Goal: Find specific page/section: Find specific page/section

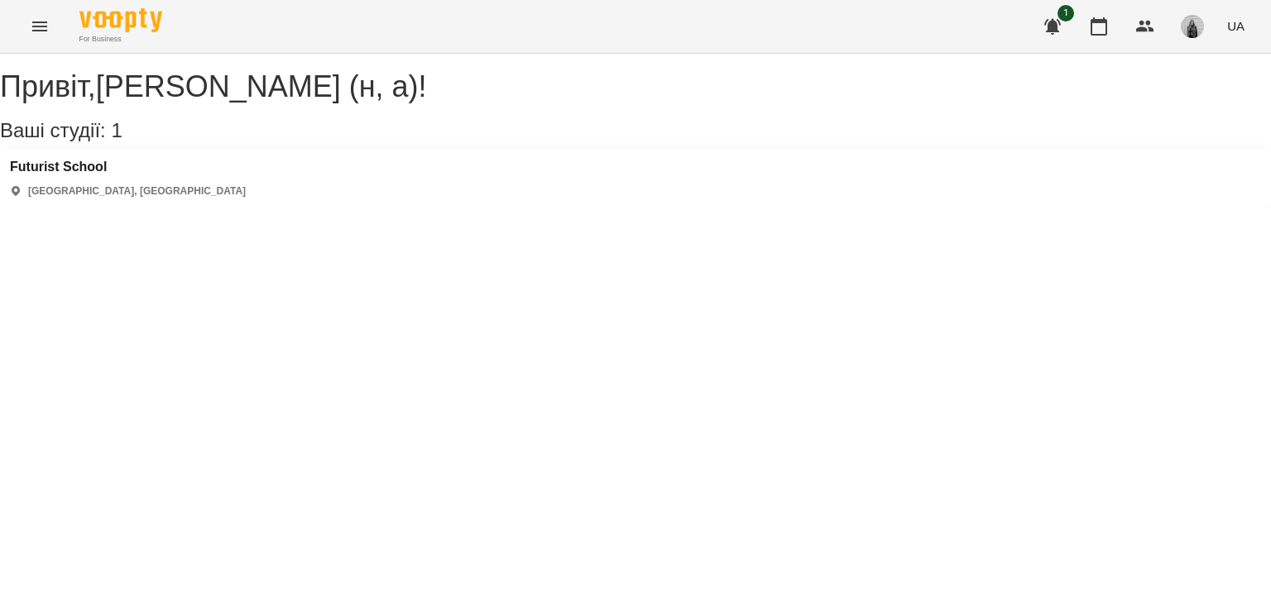
click at [39, 24] on icon "Menu" at bounding box center [40, 27] width 20 height 20
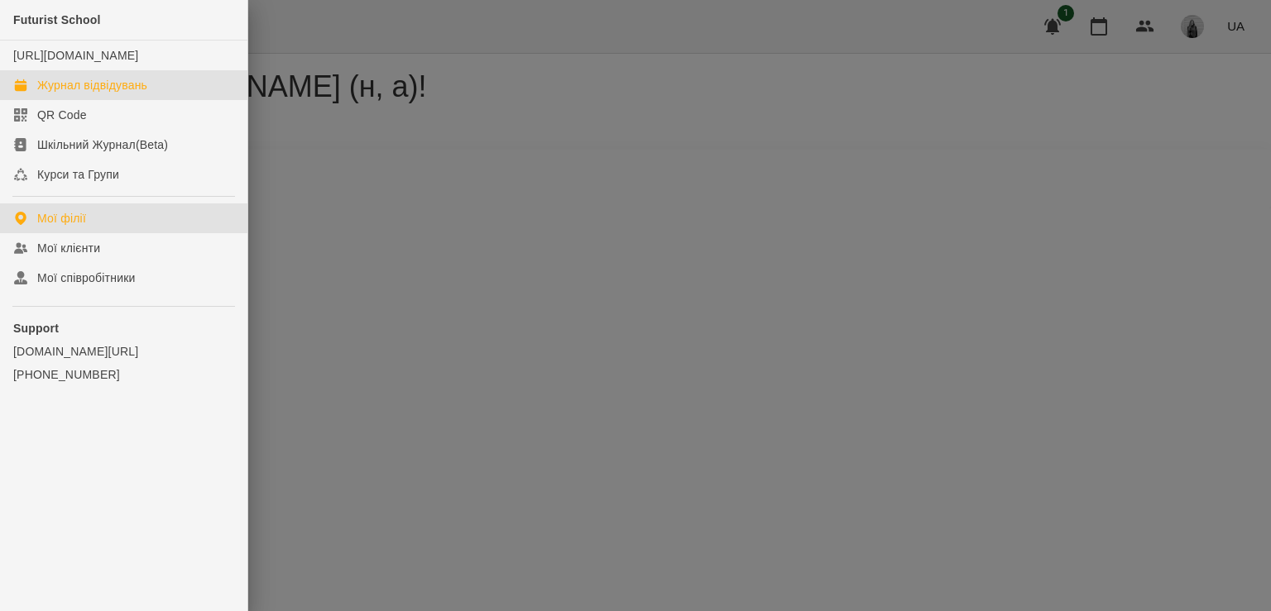
click at [71, 93] on div "Журнал відвідувань" at bounding box center [92, 85] width 110 height 17
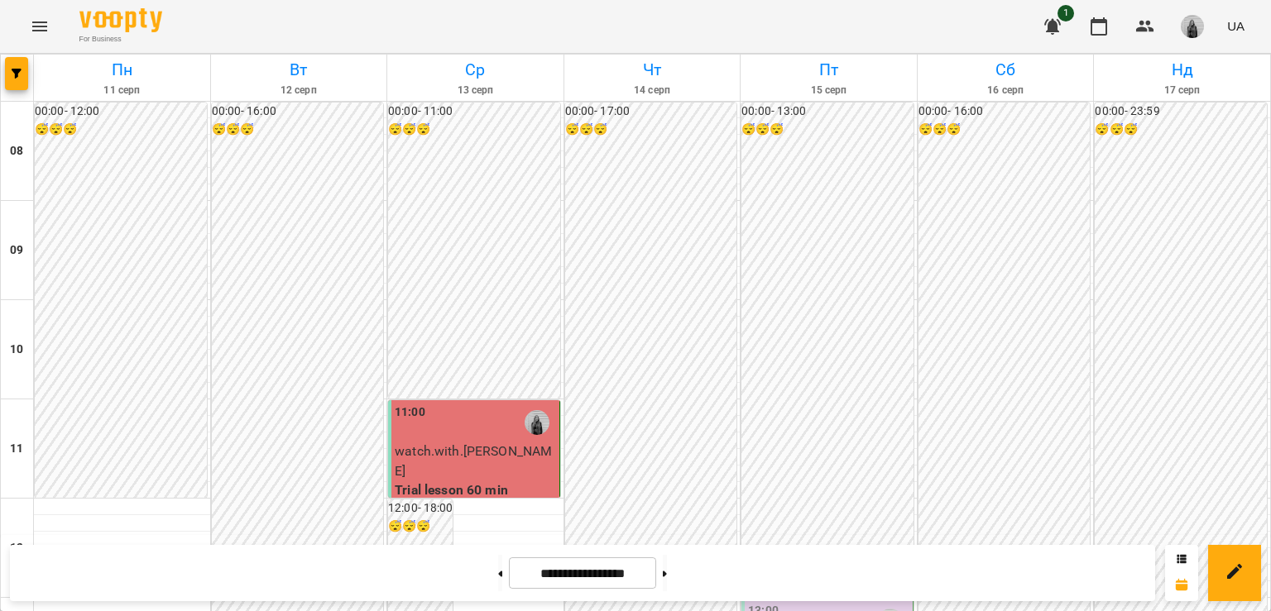
click at [47, 28] on icon "Menu" at bounding box center [40, 27] width 20 height 20
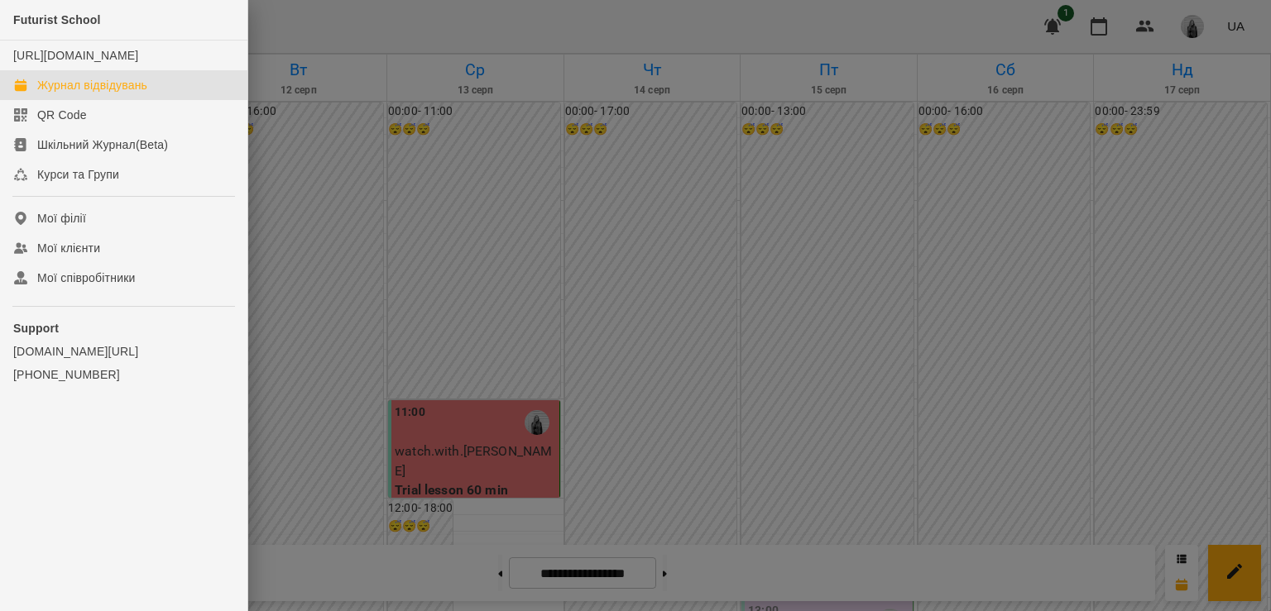
click at [1201, 20] on div at bounding box center [635, 305] width 1271 height 611
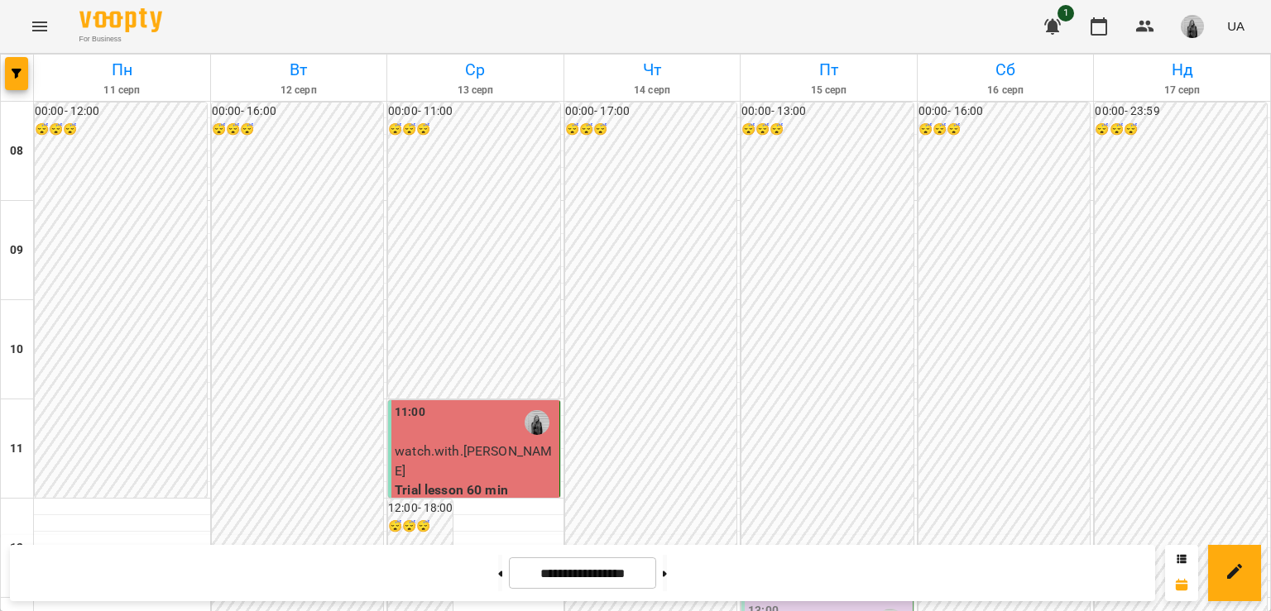
click at [1192, 26] on img "button" at bounding box center [1191, 26] width 23 height 23
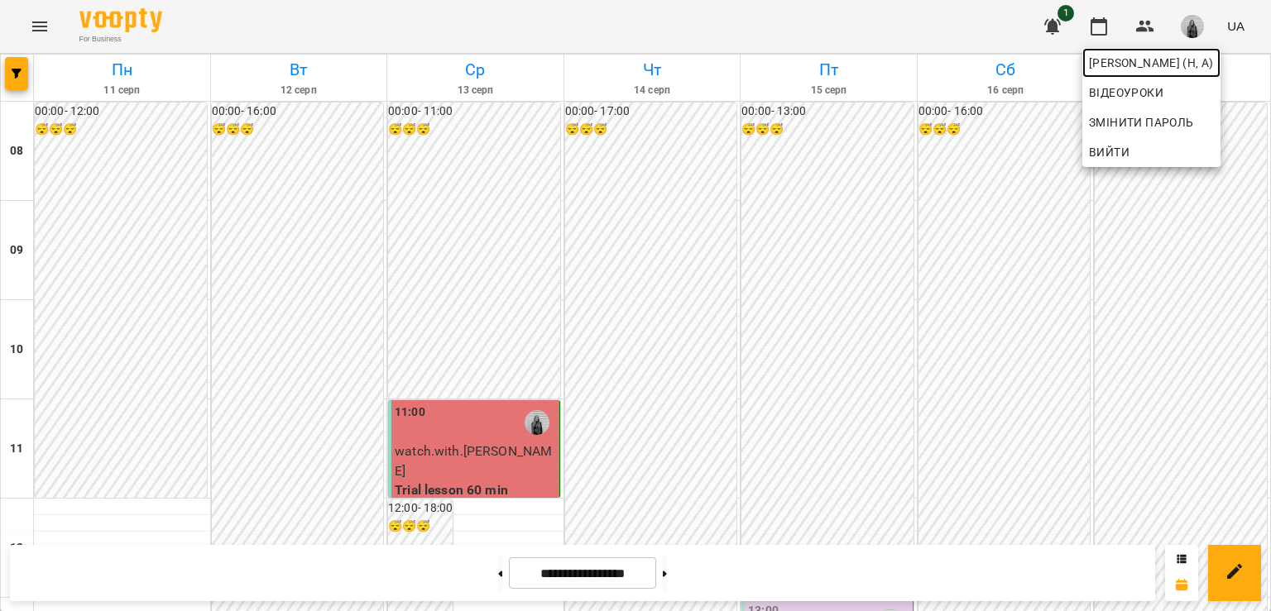
click at [1114, 67] on span "[PERSON_NAME] (н, а)" at bounding box center [1151, 63] width 125 height 20
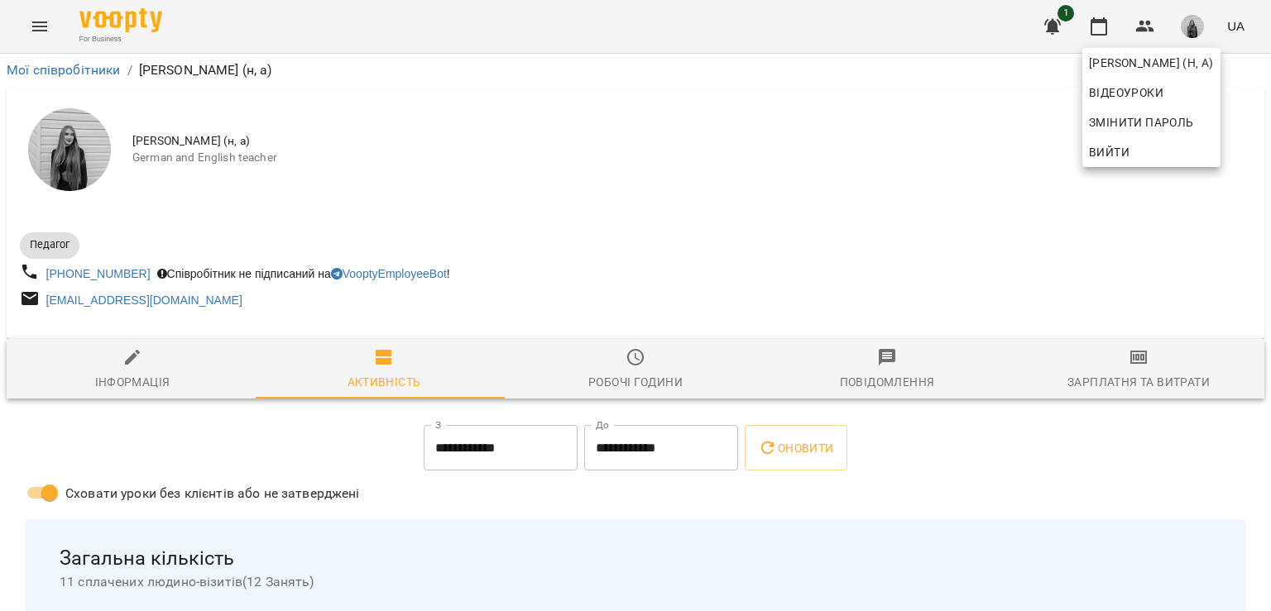
click at [642, 367] on div at bounding box center [635, 305] width 1271 height 611
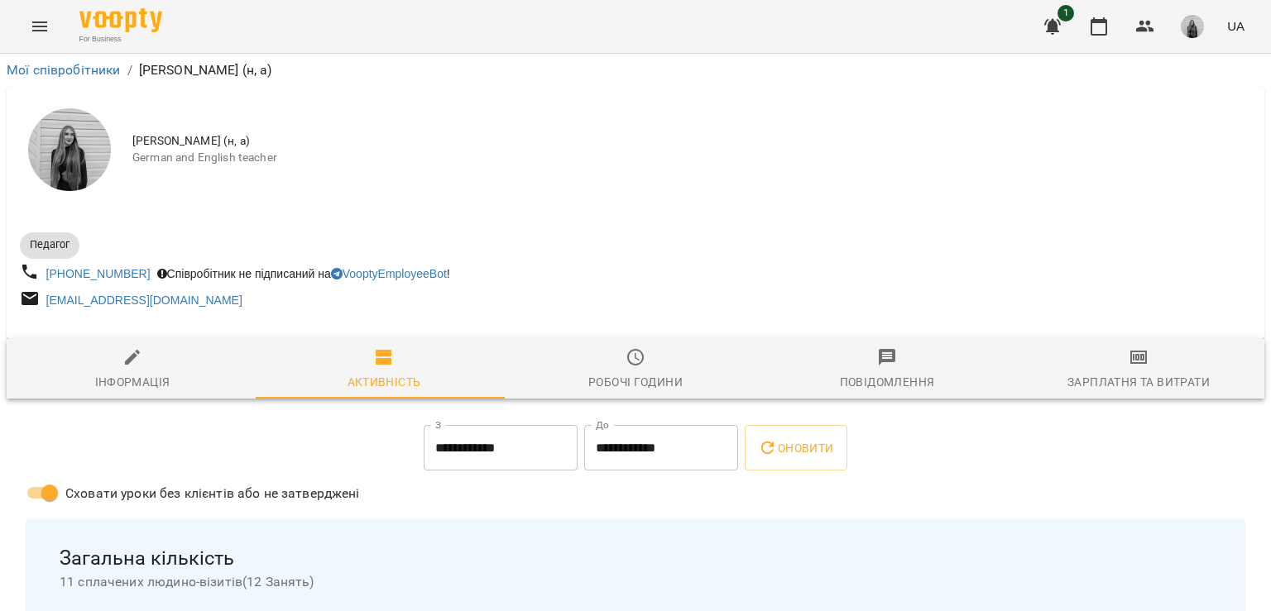
click at [640, 367] on span "Робочі години" at bounding box center [635, 369] width 232 height 45
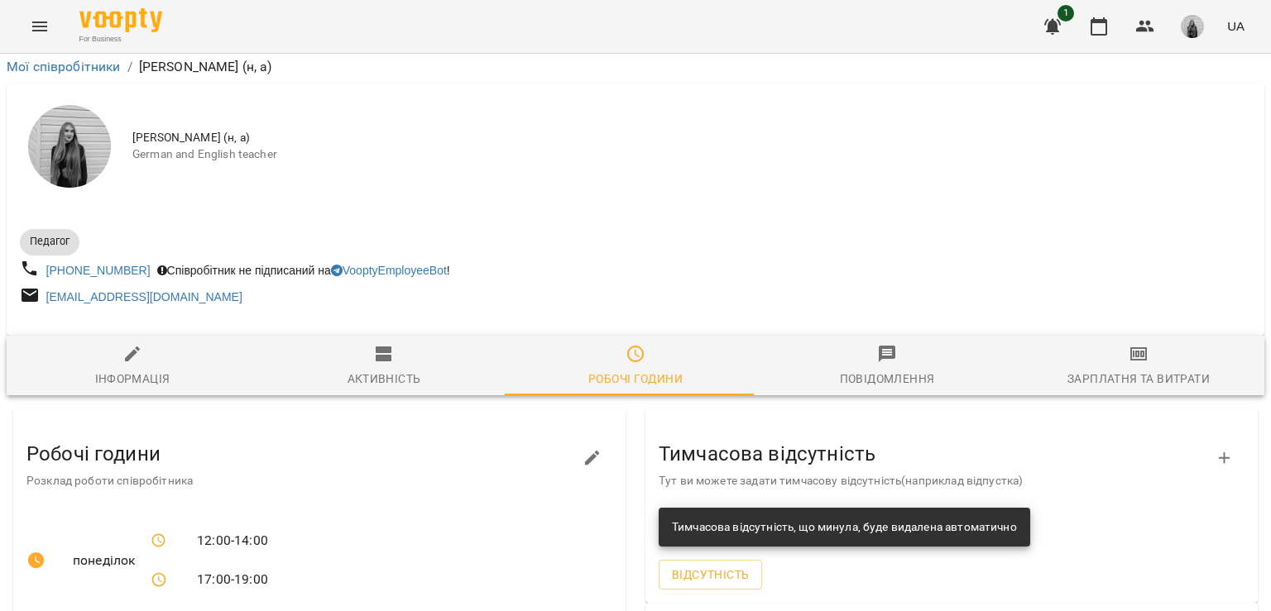
scroll to position [579, 0]
